Goal: Understand process/instructions: Learn how to perform a task or action

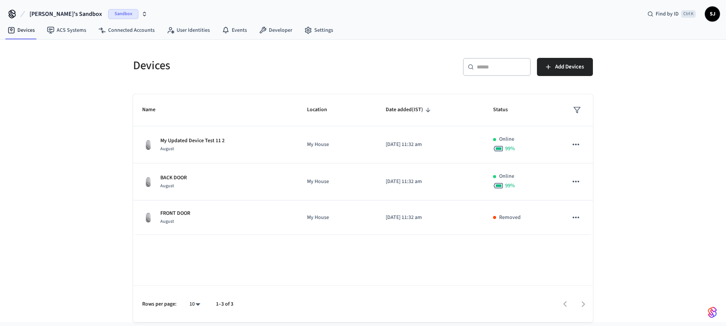
click at [82, 12] on span "[PERSON_NAME]'s Sandbox" at bounding box center [65, 13] width 73 height 9
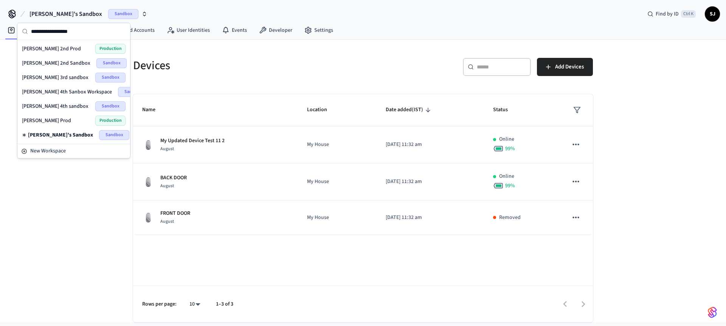
click at [61, 106] on span "[PERSON_NAME] 4th sandbox" at bounding box center [55, 106] width 67 height 8
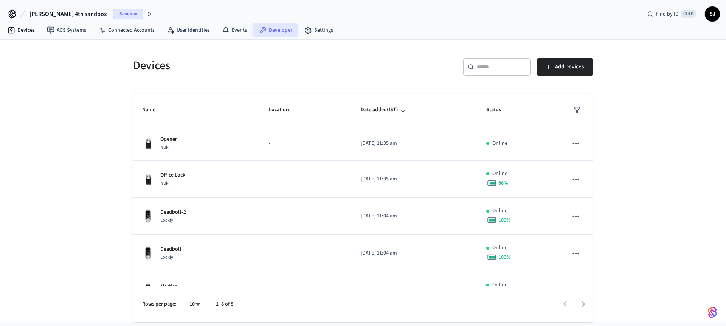
click at [275, 31] on link "Developer" at bounding box center [275, 30] width 45 height 14
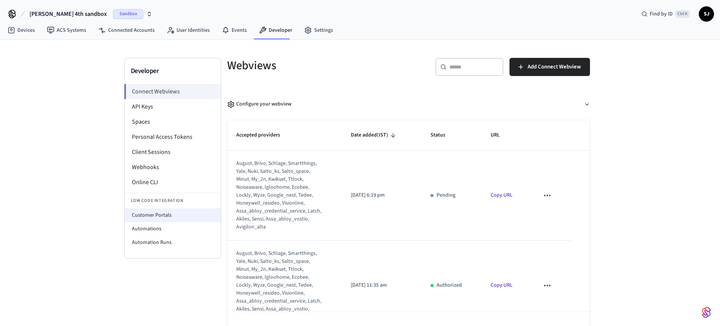
click at [156, 209] on li "Customer Portals" at bounding box center [173, 215] width 96 height 14
select select "**********"
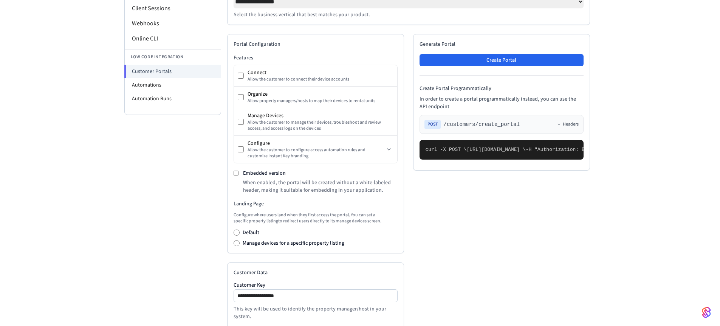
scroll to position [145, 0]
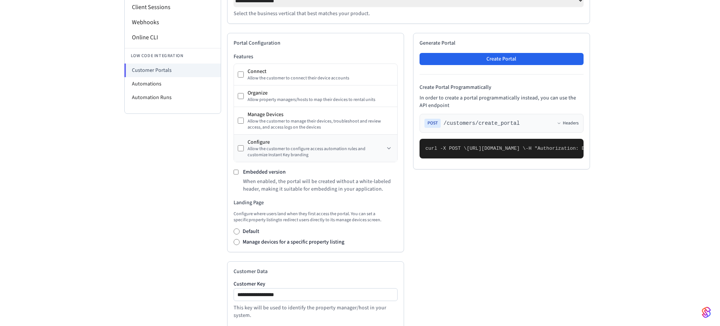
click at [382, 149] on div "Allow the customer to configure access automation rules and customize Instant K…" at bounding box center [316, 152] width 137 height 12
click at [389, 149] on icon at bounding box center [389, 148] width 6 height 6
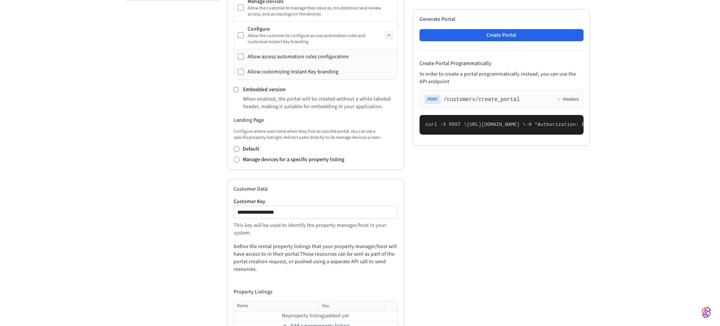
scroll to position [251, 0]
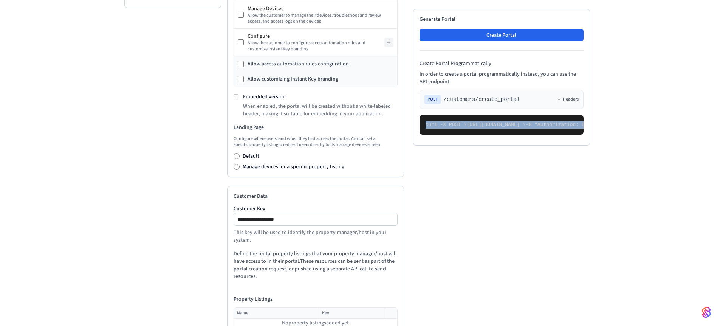
drag, startPoint x: 432, startPoint y: 265, endPoint x: 413, endPoint y: 128, distance: 138.5
click at [413, 128] on div "Generate Portal Create Portal Create Portal Programmatically In order to create…" at bounding box center [501, 77] width 177 height 136
copy code "curl -X POST \ [URL][DOMAIN_NAME] \ -H "Authorization: Bearer seam_api_key_1234…"
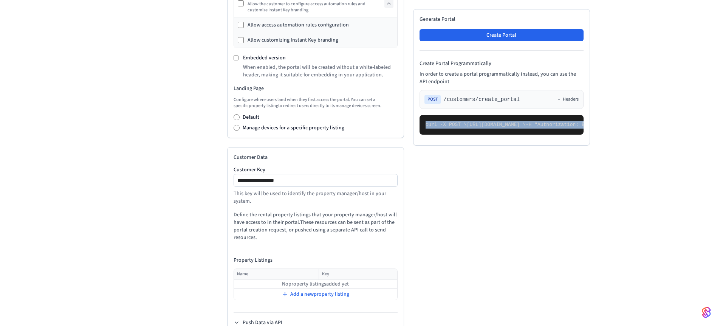
scroll to position [311, 0]
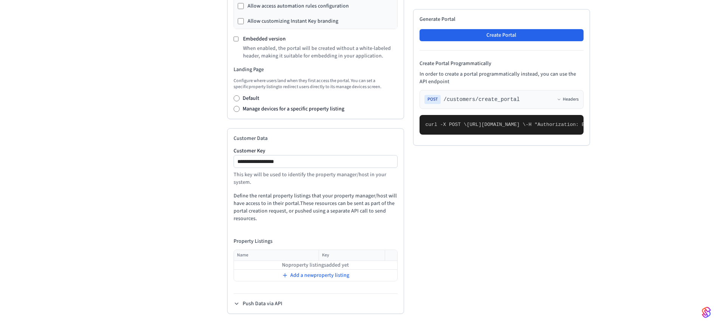
click at [279, 263] on td "No property listings added yet" at bounding box center [315, 265] width 163 height 9
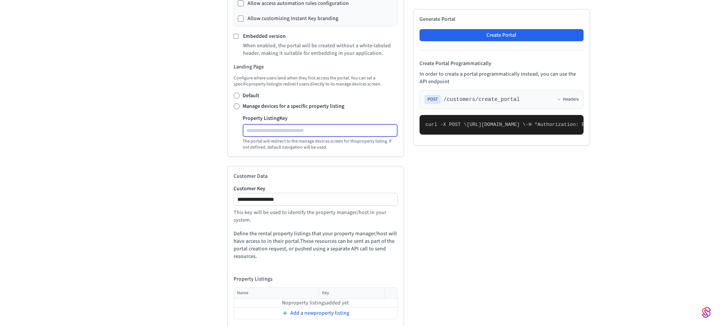
click at [262, 129] on input "Property Listing Key" at bounding box center [320, 130] width 154 height 9
type input "***"
drag, startPoint x: 432, startPoint y: 294, endPoint x: 425, endPoint y: 262, distance: 32.3
click at [425, 135] on pre "curl -X POST \ [URL][DOMAIN_NAME] \ -H "Authorization: Bearer seam_api_key_1234…" at bounding box center [501, 125] width 164 height 20
copy code ""landing_page": { "manage": { "property_listing_key": "jjj" } }"
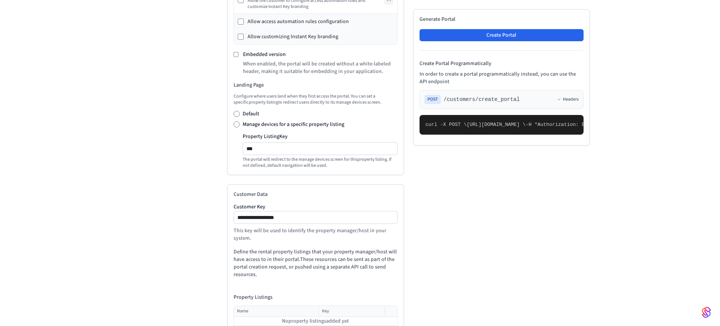
scroll to position [300, 0]
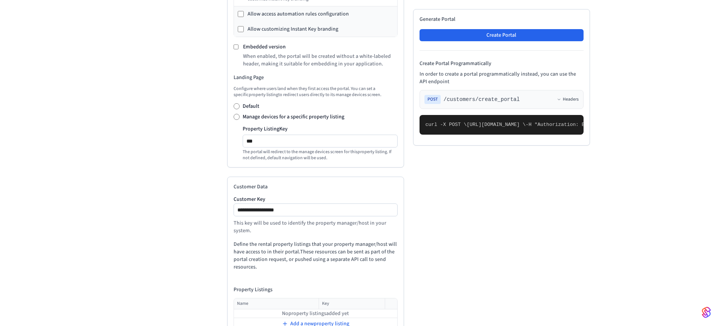
click at [285, 216] on div "**********" at bounding box center [316, 209] width 164 height 13
drag, startPoint x: 285, startPoint y: 217, endPoint x: 272, endPoint y: 211, distance: 13.9
click at [272, 211] on div "**********" at bounding box center [316, 209] width 164 height 13
click at [272, 211] on input "**********" at bounding box center [315, 209] width 163 height 9
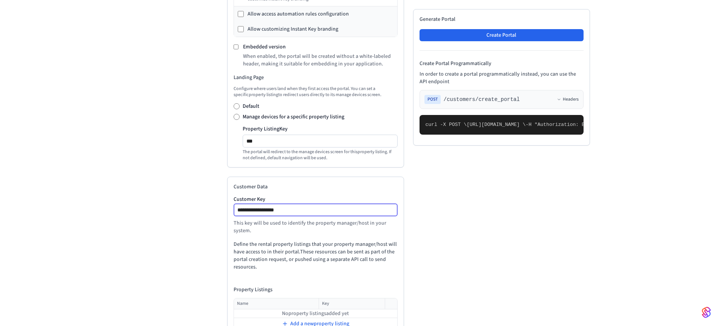
click at [272, 211] on input "**********" at bounding box center [315, 209] width 163 height 9
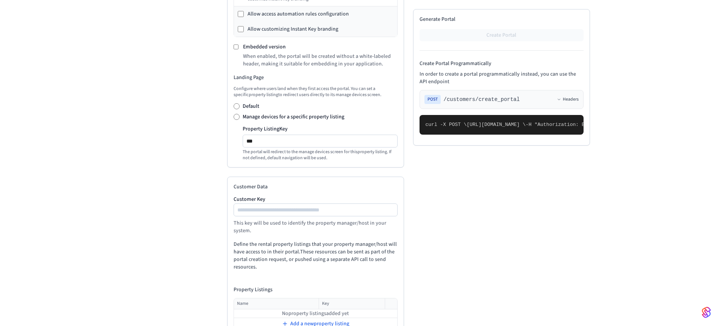
click at [219, 191] on div "Developer Connect Webviews API Keys Spaces Personal Access Tokens Client Sessio…" at bounding box center [172, 65] width 97 height 617
click at [291, 216] on div at bounding box center [316, 209] width 164 height 13
click at [328, 200] on label "Customer Key" at bounding box center [316, 199] width 164 height 5
click at [328, 205] on input "Customer Key" at bounding box center [315, 209] width 163 height 9
click at [311, 207] on div at bounding box center [316, 209] width 164 height 13
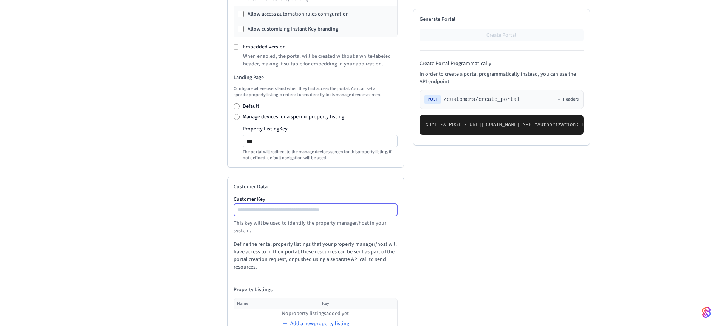
click at [305, 211] on input "Customer Key" at bounding box center [315, 209] width 163 height 9
